Goal: Task Accomplishment & Management: Manage account settings

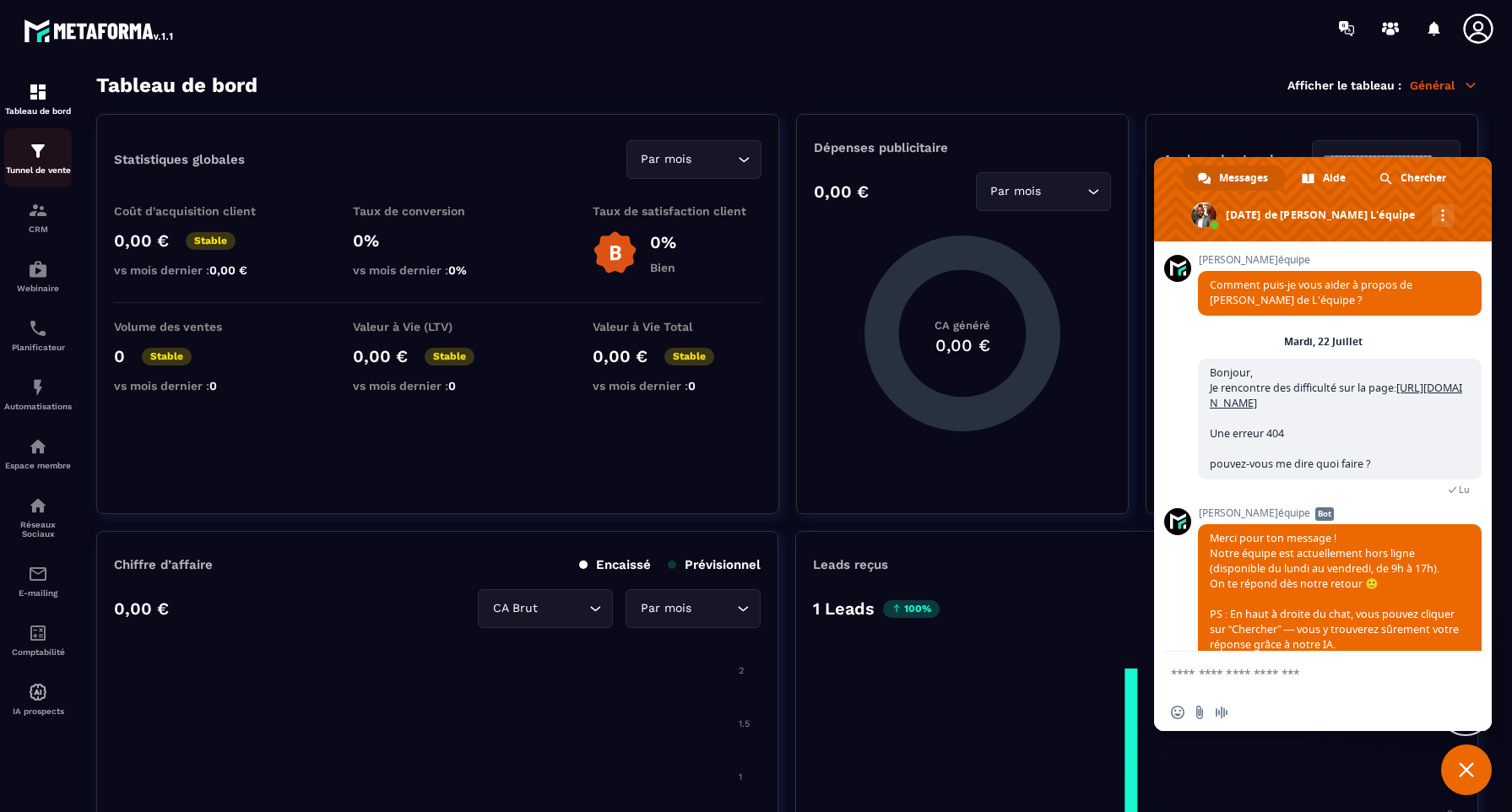
scroll to position [6250, 0]
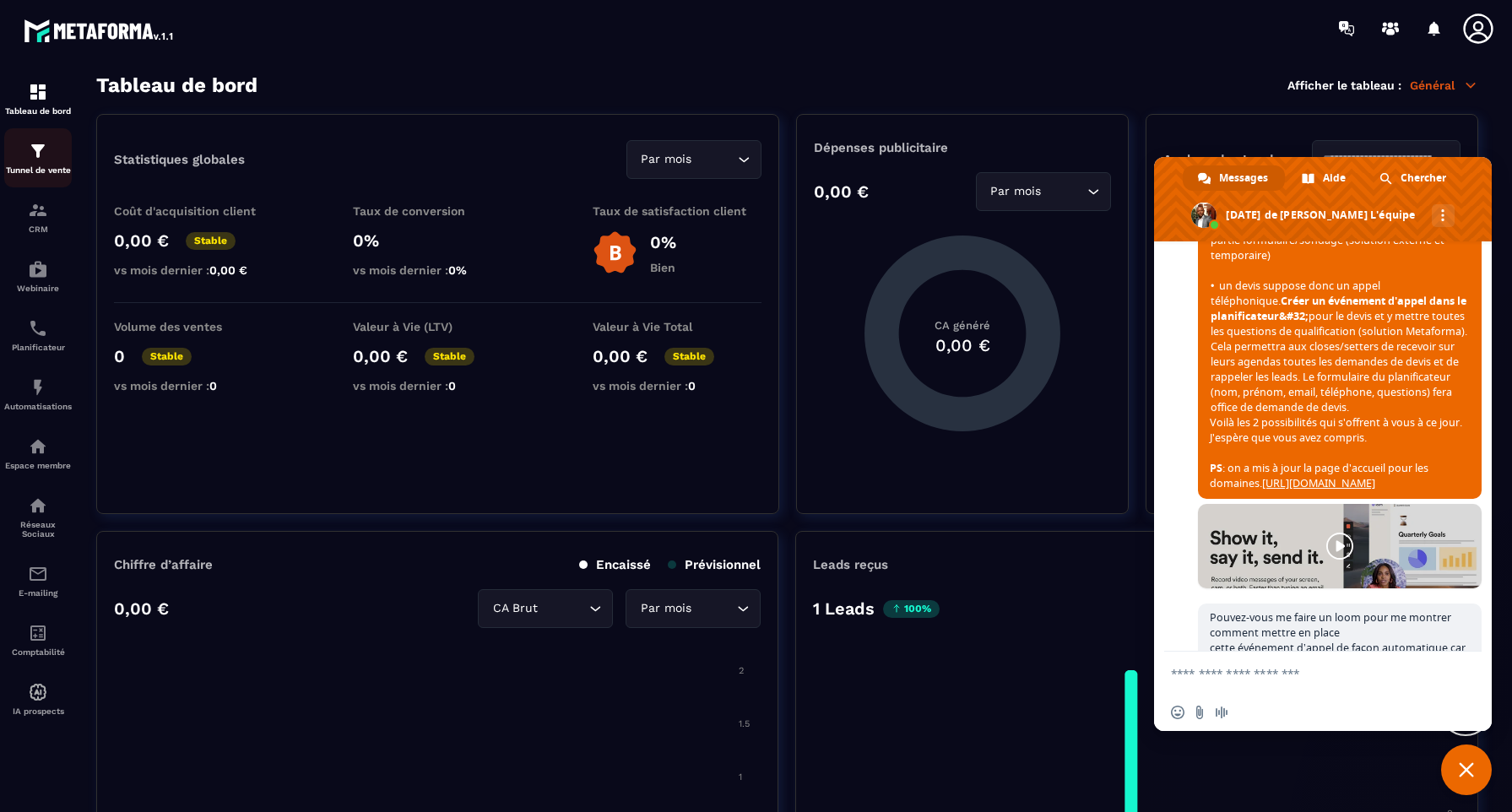
click at [41, 162] on div "Tunnel de vente" at bounding box center [38, 157] width 67 height 34
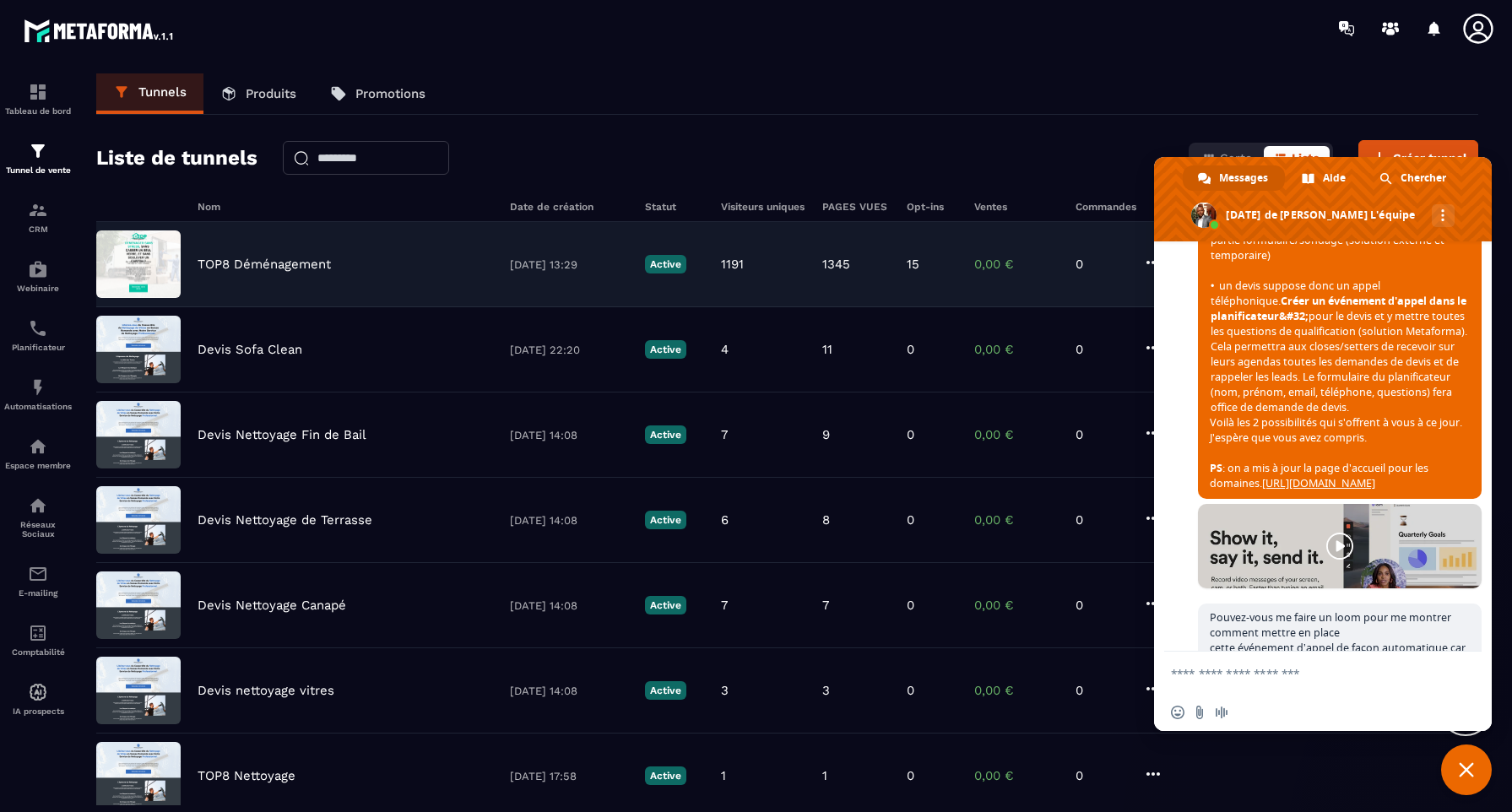
click at [276, 266] on p "TOP8 Déménagement" at bounding box center [264, 264] width 134 height 16
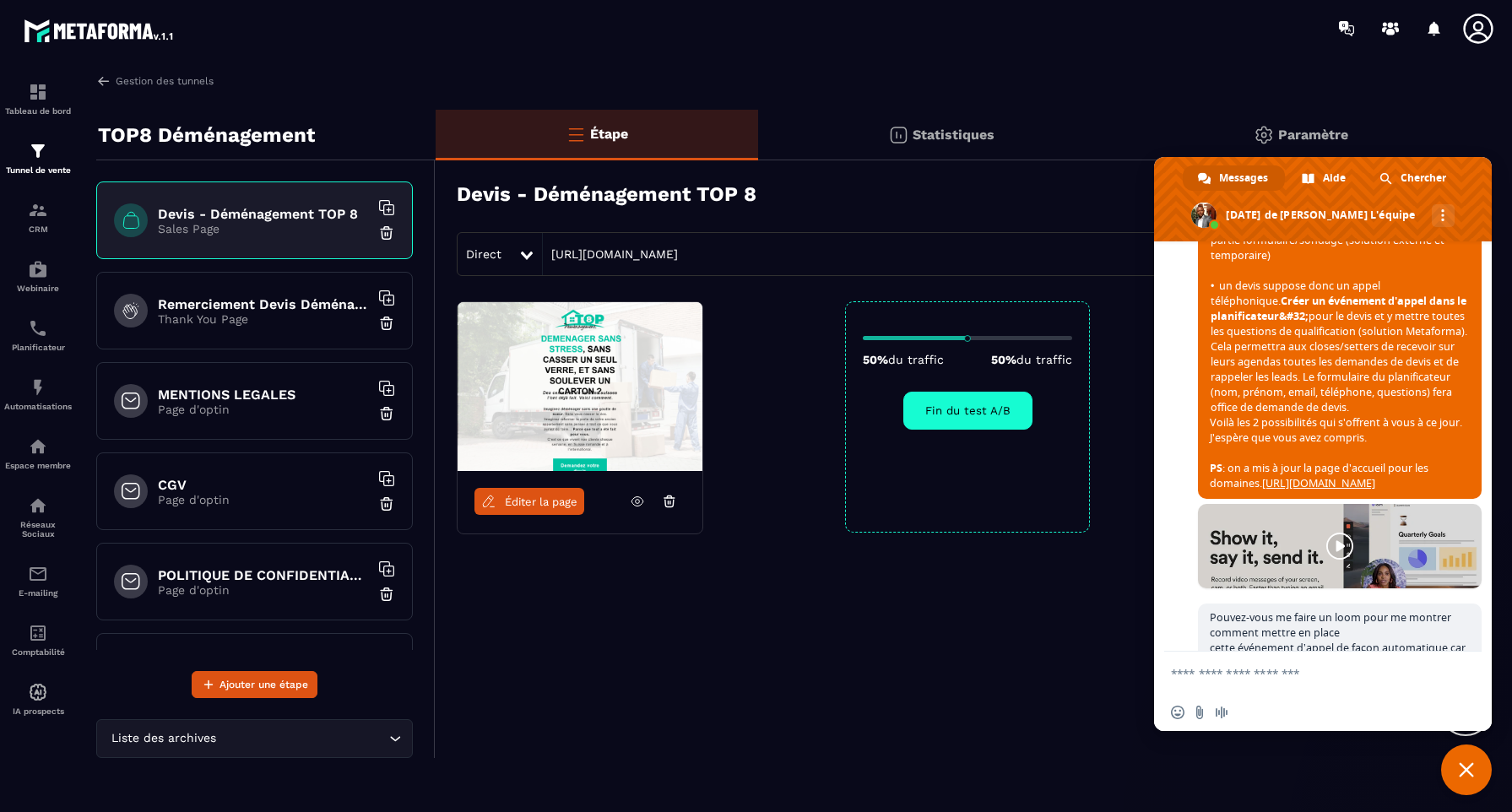
click at [1464, 771] on span "Fermer le chat" at bounding box center [1466, 770] width 16 height 16
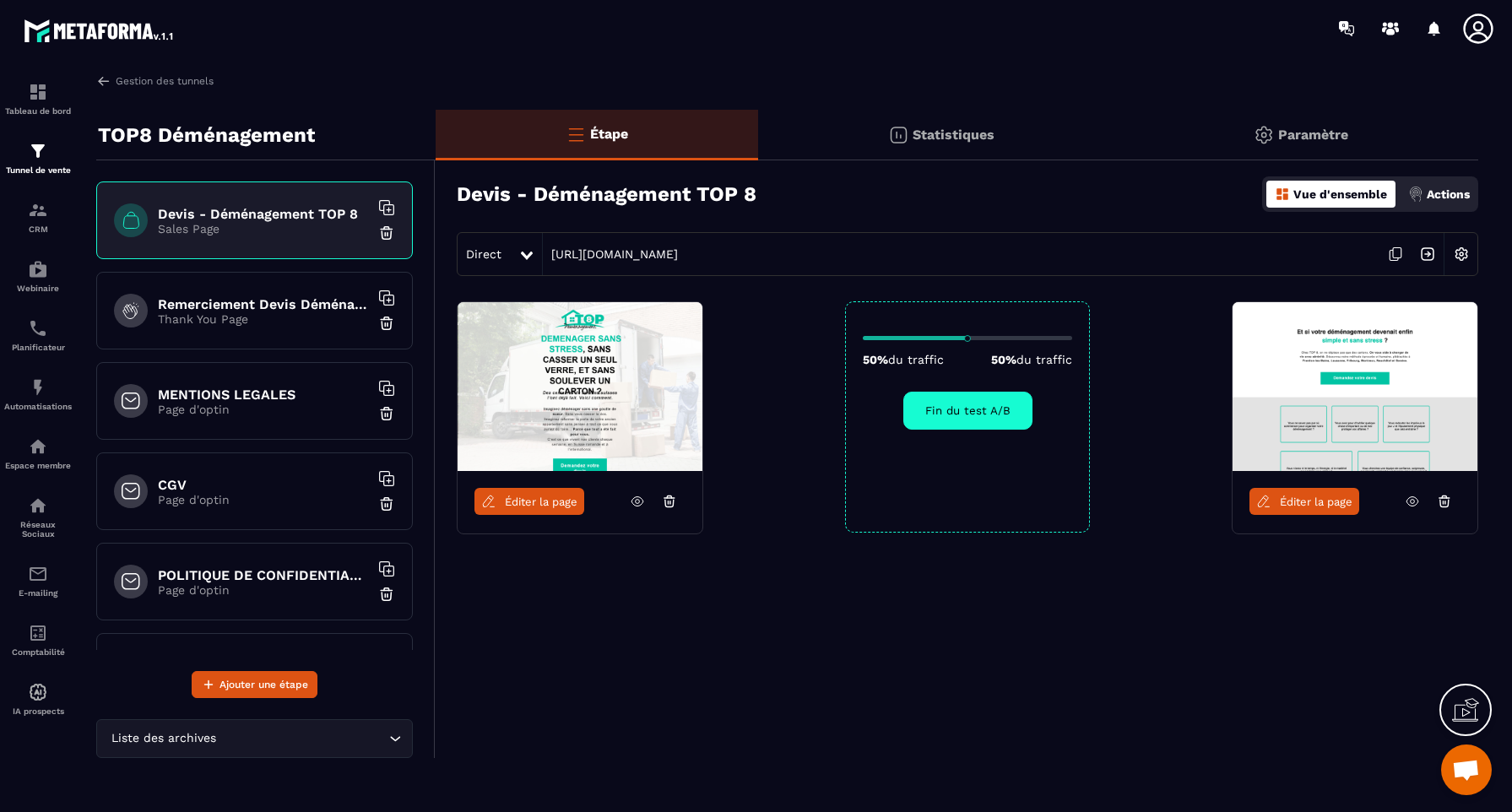
click at [937, 135] on p "Statistiques" at bounding box center [953, 135] width 82 height 16
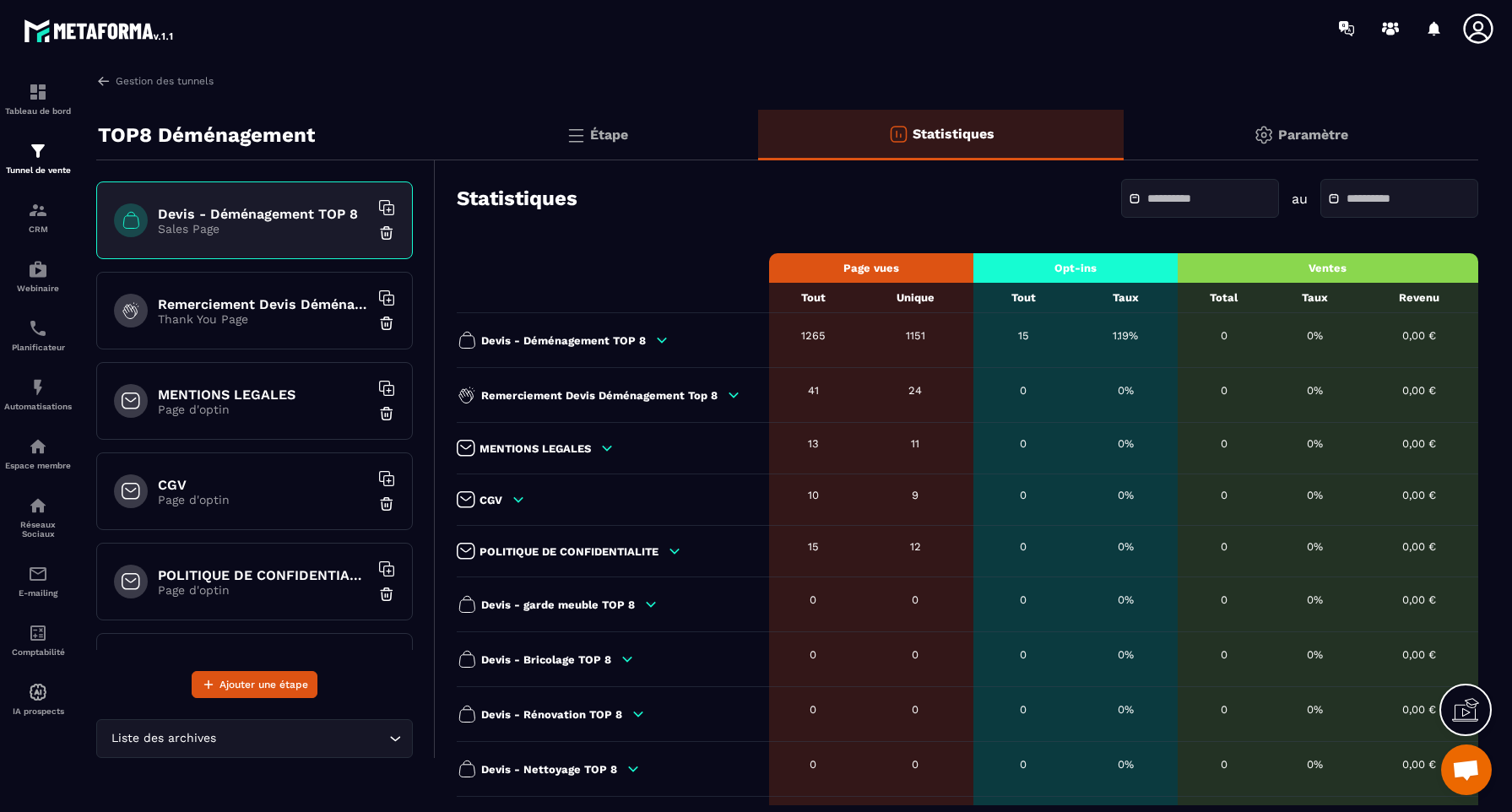
click at [662, 339] on icon at bounding box center [662, 339] width 9 height 4
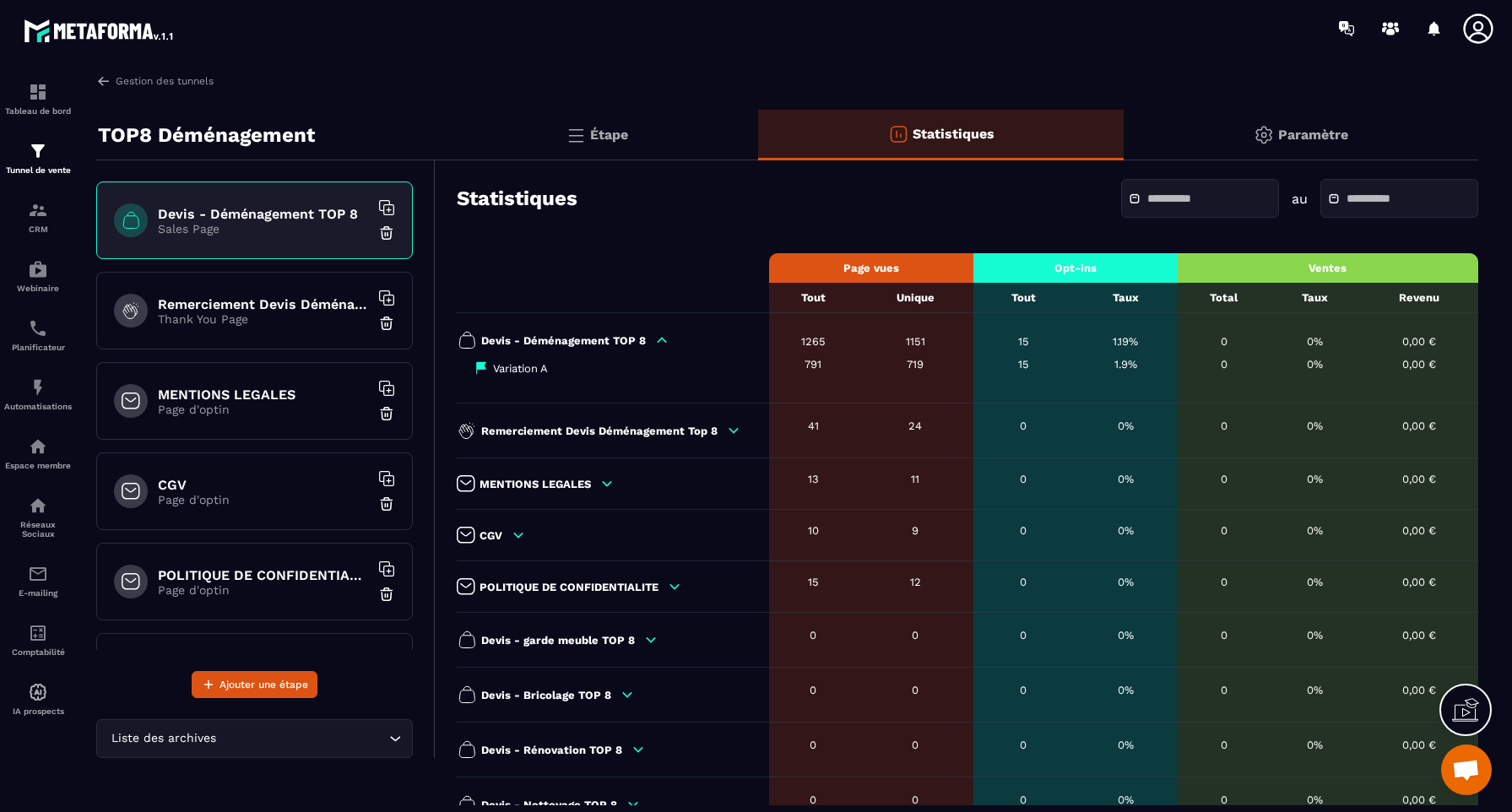
click at [729, 431] on icon at bounding box center [734, 430] width 9 height 4
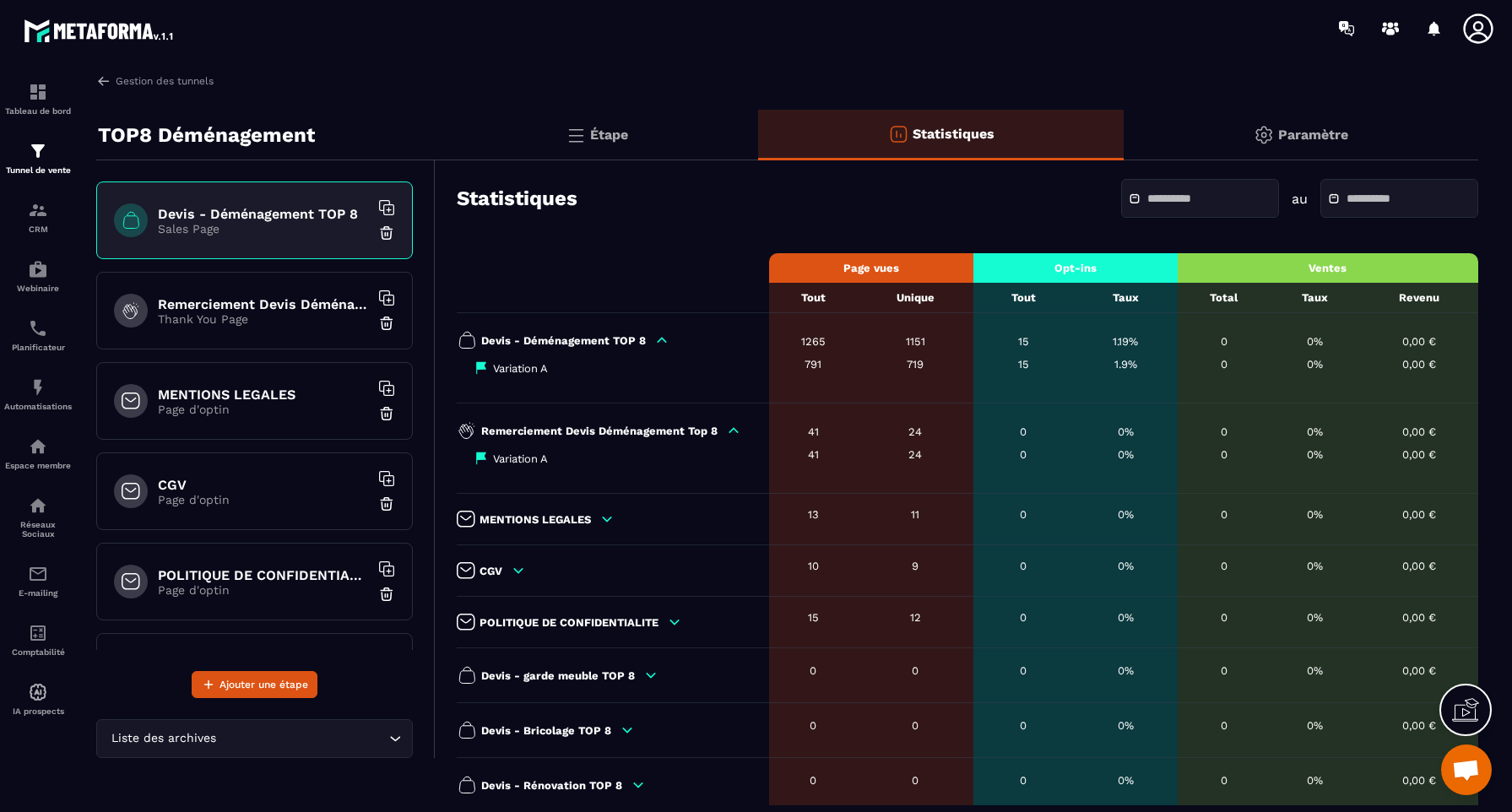
click at [730, 432] on icon at bounding box center [734, 430] width 9 height 4
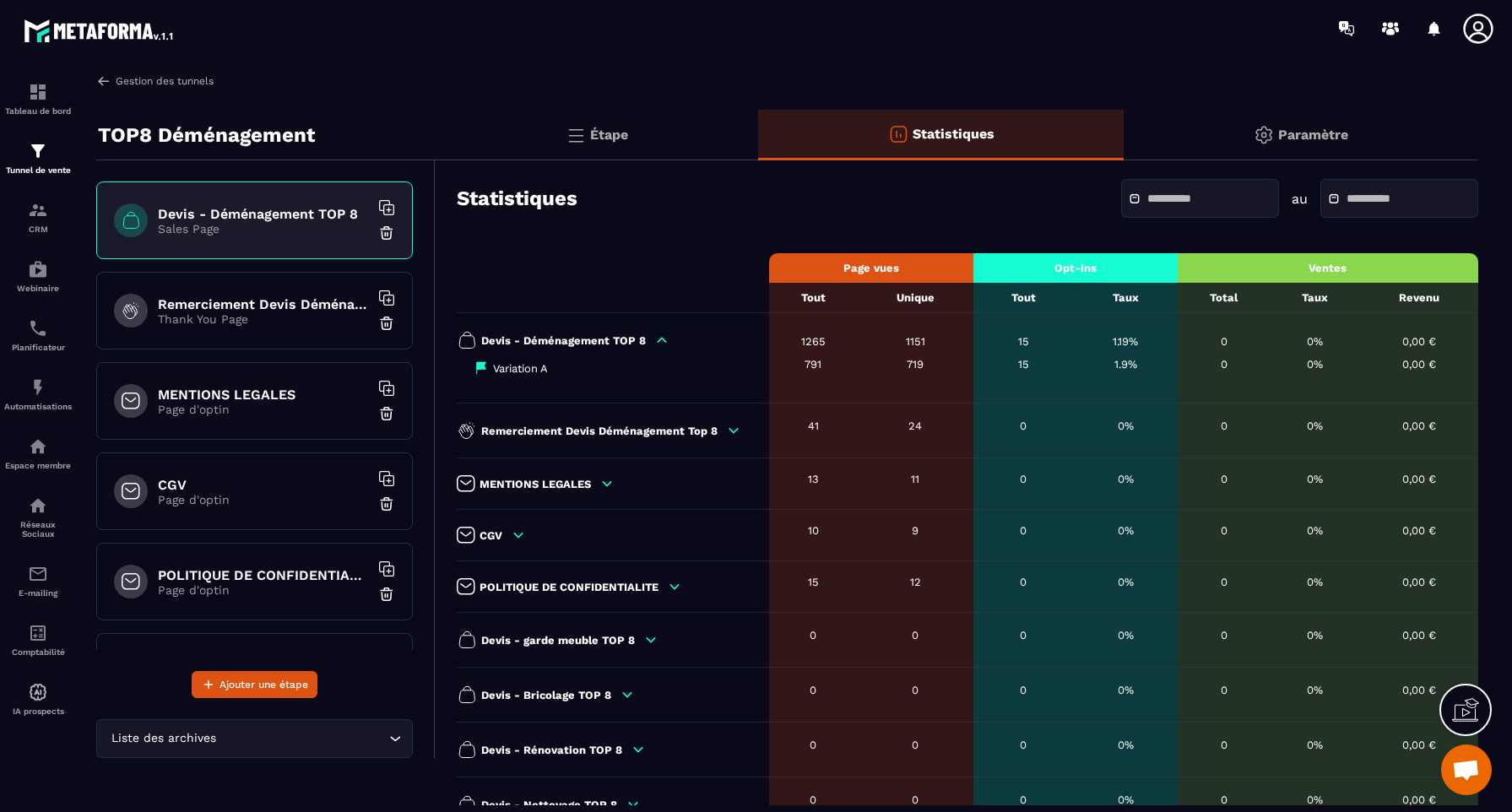
click at [160, 80] on link "Gestion des tunnels" at bounding box center [154, 81] width 117 height 16
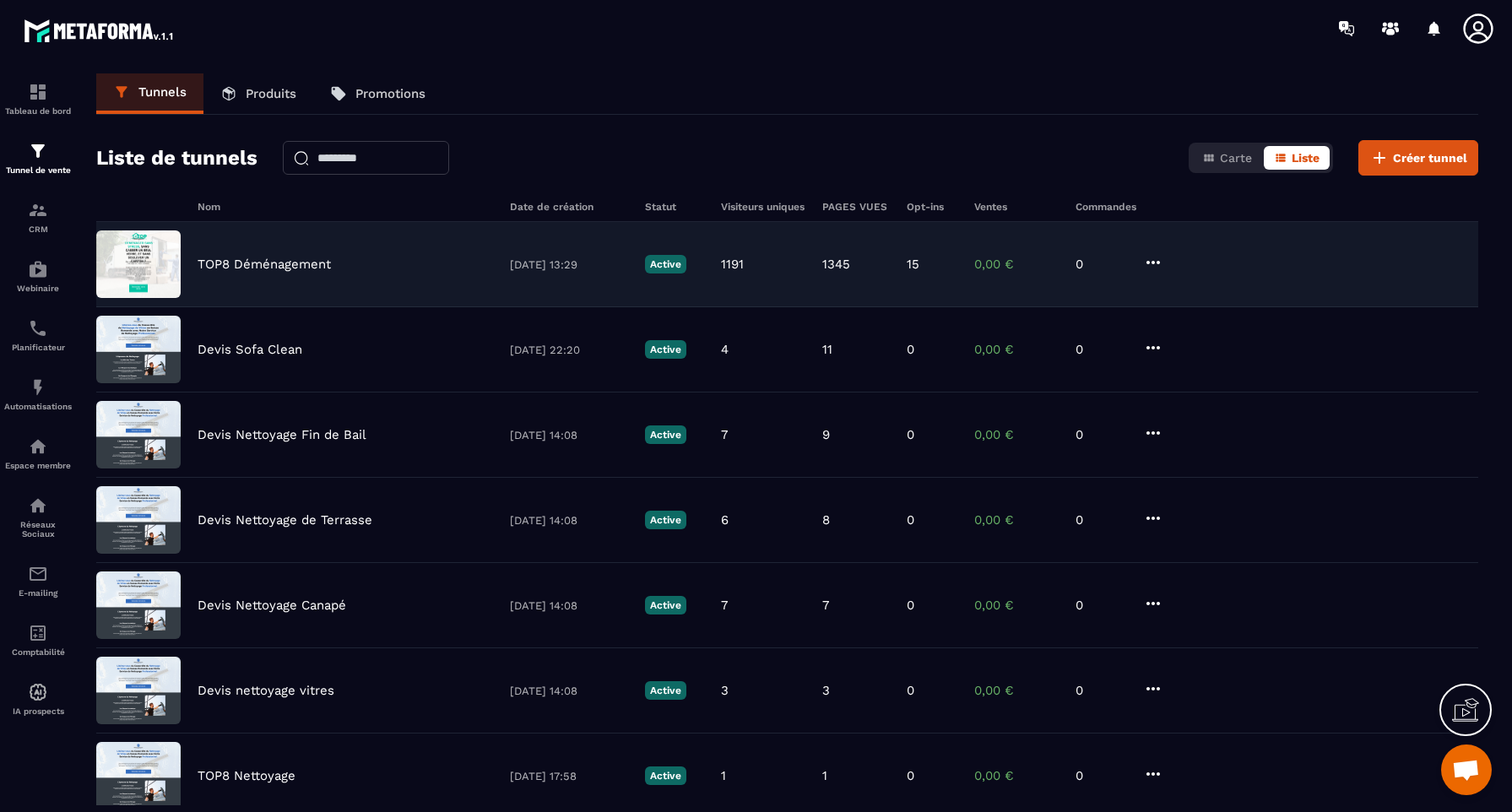
click at [903, 307] on div "TOP8 Déménagement [DATE] 13:29 Active 1191 1345 15 0,00 € 0" at bounding box center [786, 349] width 1382 height 85
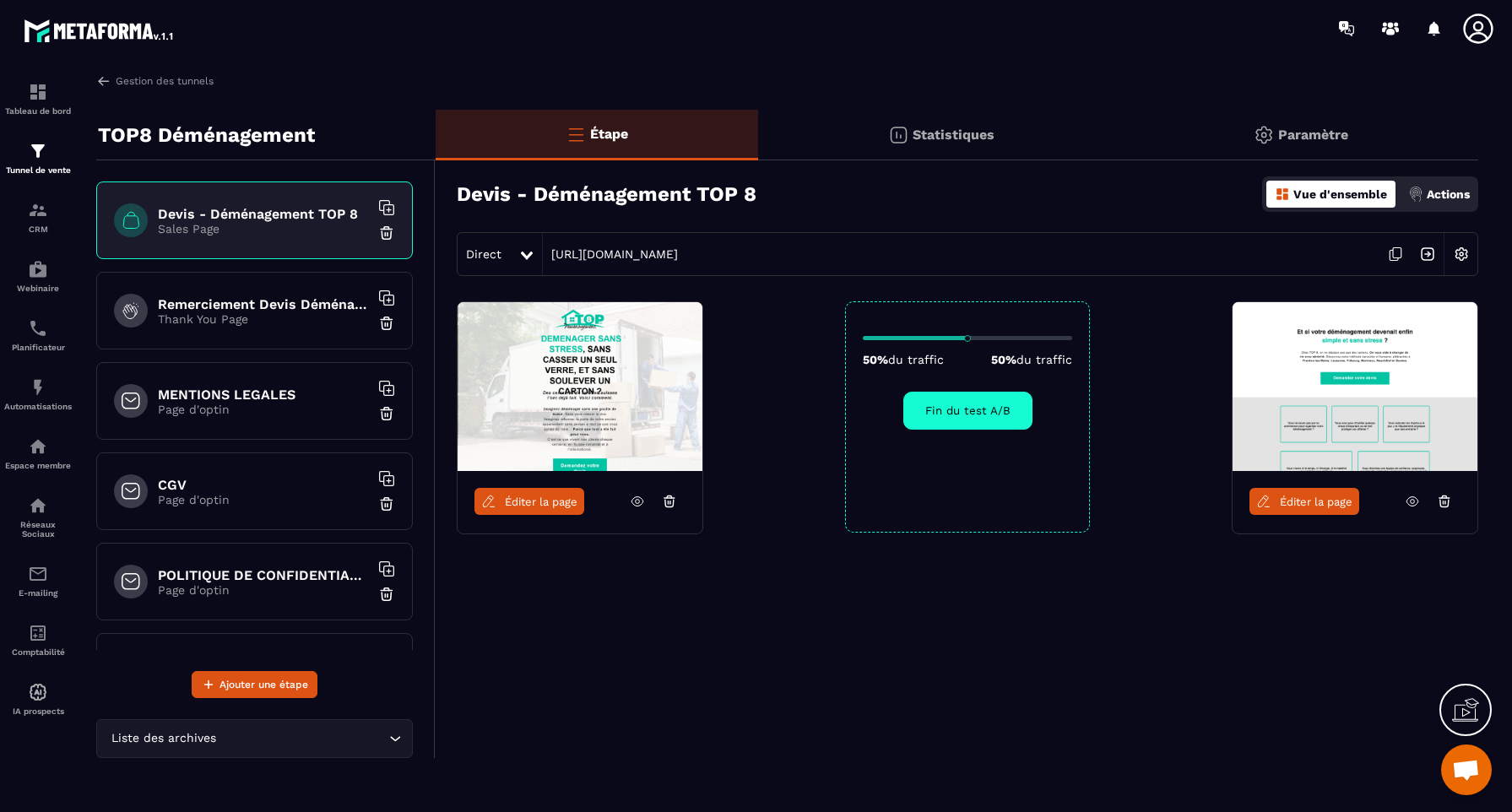
click at [951, 135] on p "Statistiques" at bounding box center [953, 135] width 82 height 16
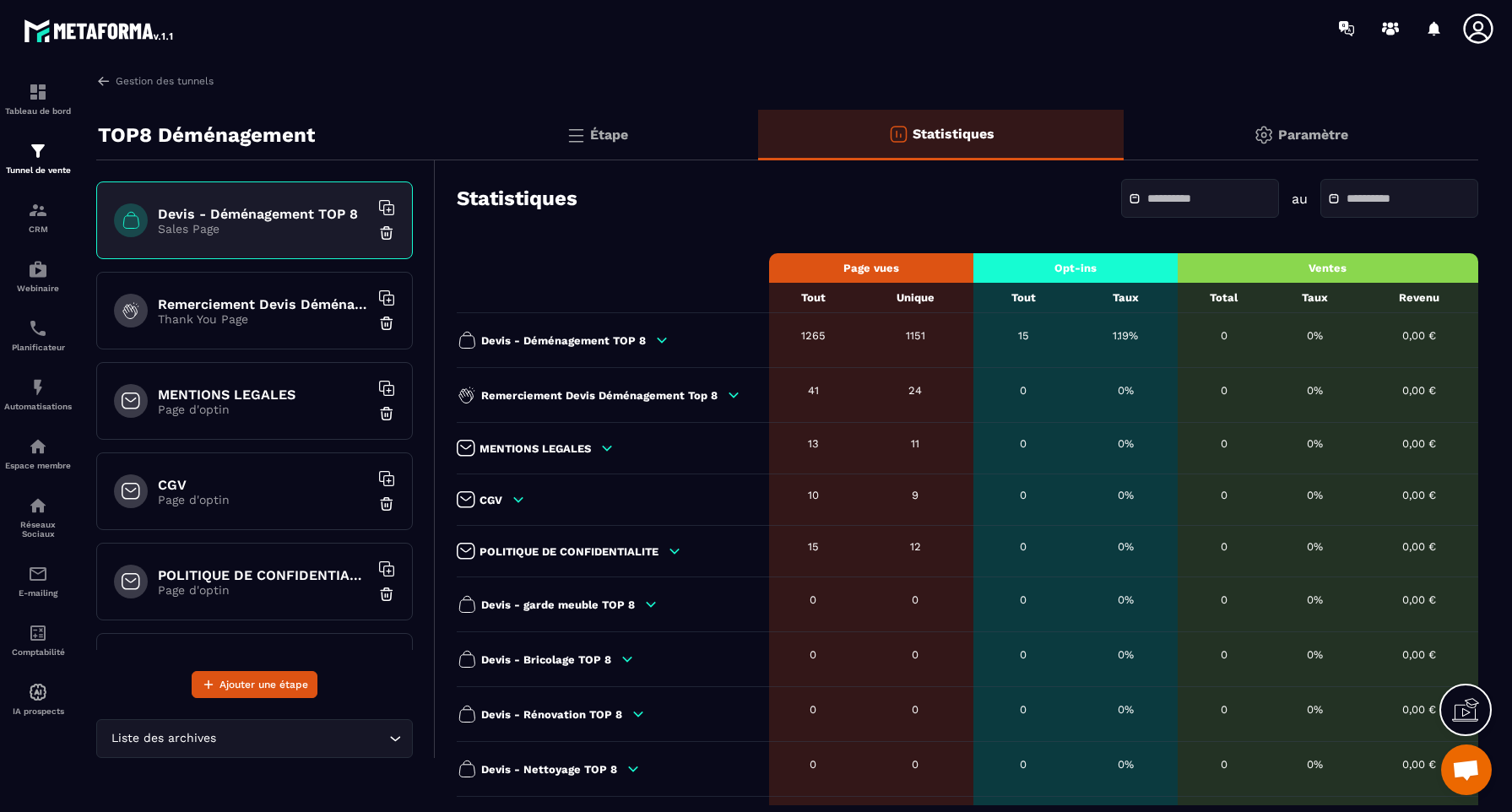
click at [658, 340] on icon at bounding box center [662, 339] width 9 height 4
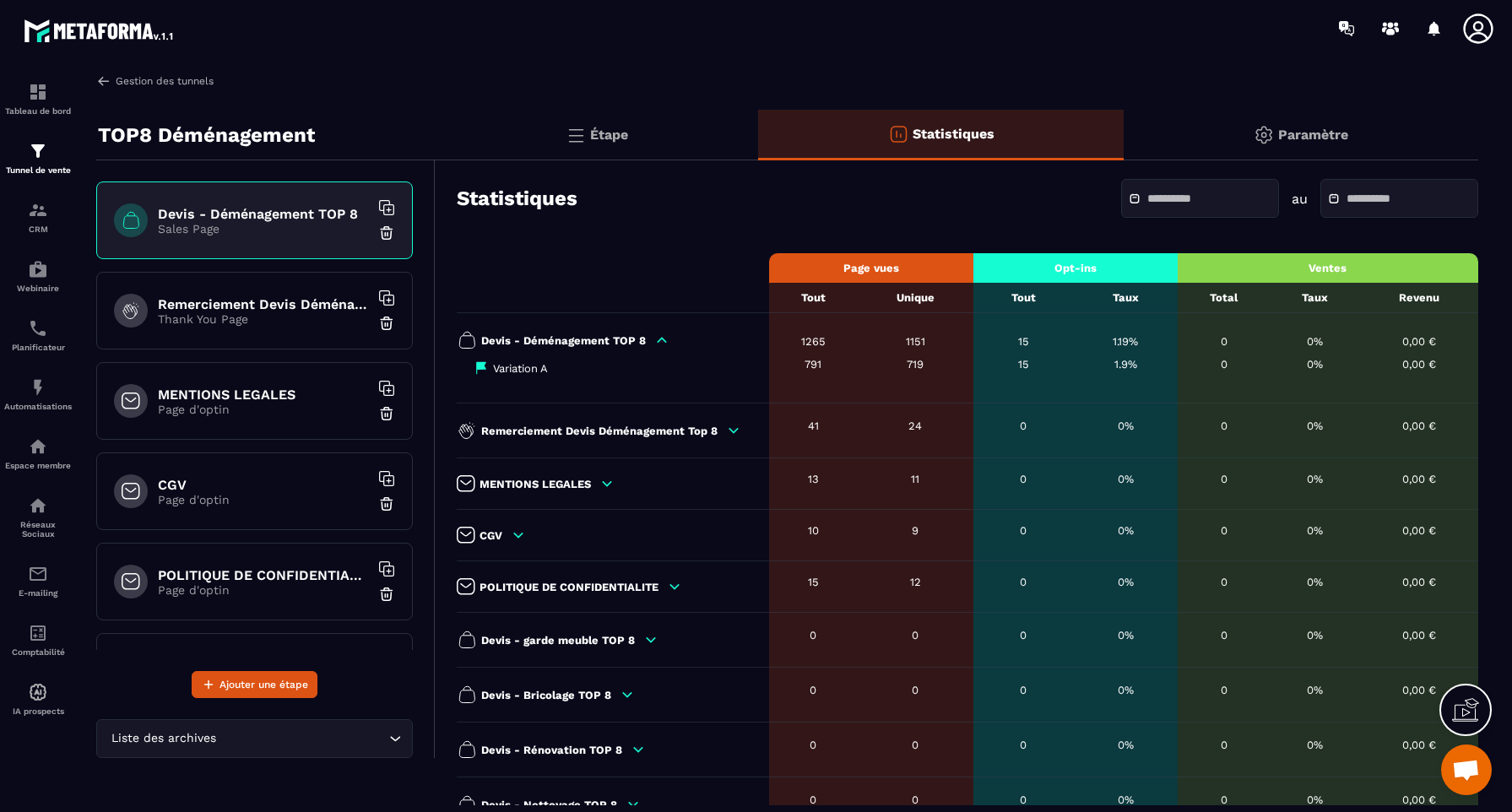
click at [162, 82] on link "Gestion des tunnels" at bounding box center [154, 81] width 117 height 16
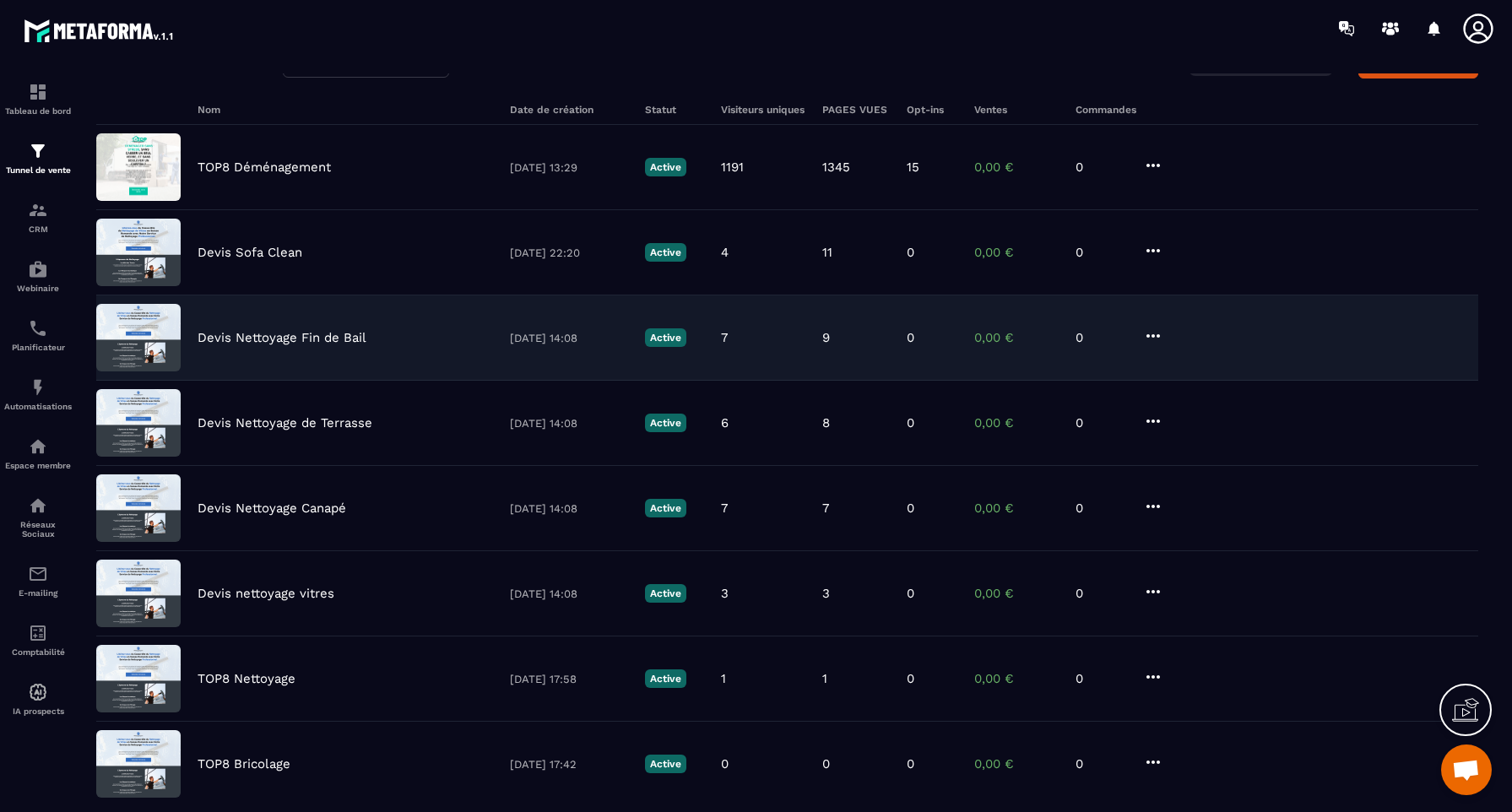
scroll to position [99, 0]
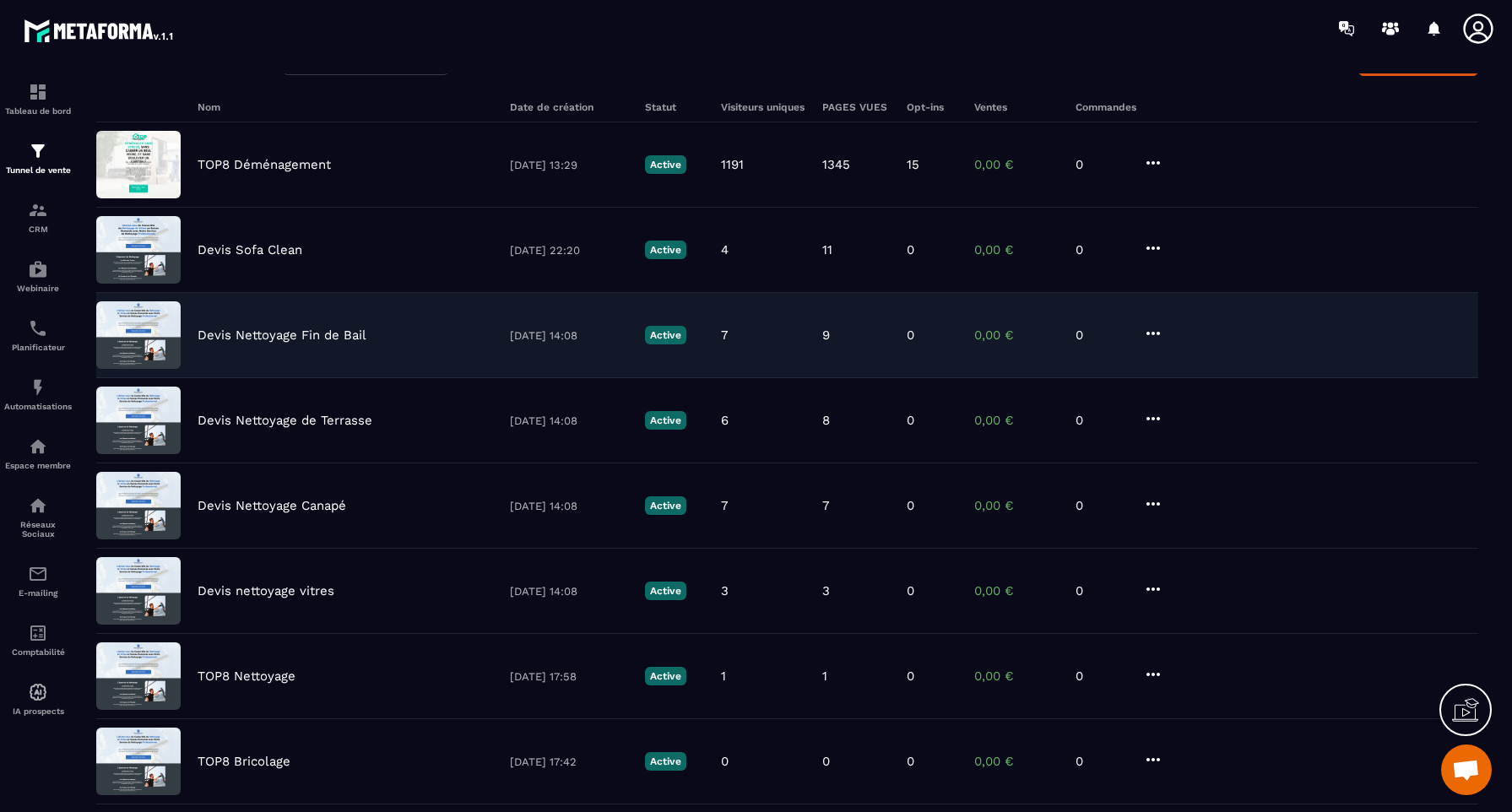
click at [273, 335] on p "Devis Nettoyage Fin de Bail" at bounding box center [282, 335] width 169 height 16
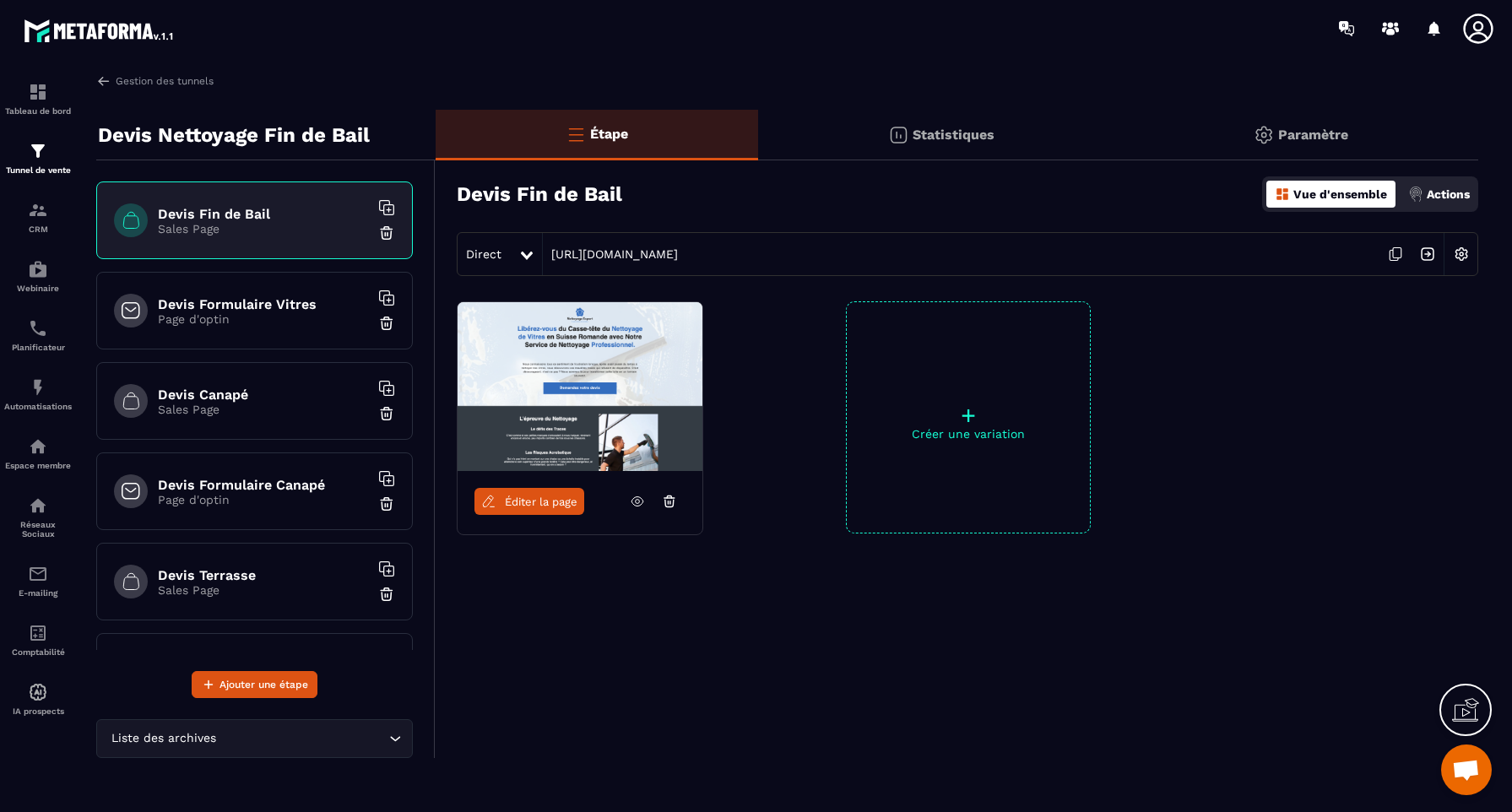
click at [537, 501] on span "Éditer la page" at bounding box center [541, 501] width 72 height 13
